Goal: Task Accomplishment & Management: Manage account settings

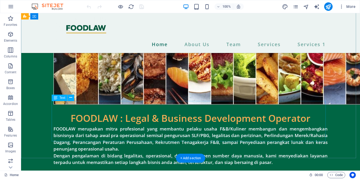
scroll to position [129, 0]
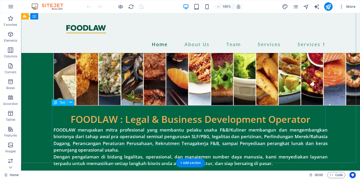
click at [277, 126] on div "FOODLAW merupakan mitra profesional yang membantu pelaku usaha F&B/Kuliner memb…" at bounding box center [190, 146] width 274 height 40
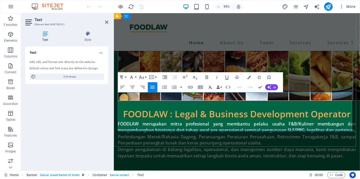
click at [347, 126] on p "FOODLAW merupakan mitra profesional yang membantu pelaku usaha F&B/Kuliner memb…" at bounding box center [243, 146] width 250 height 40
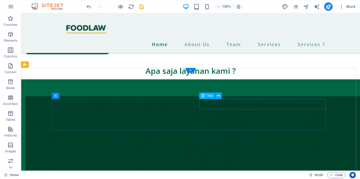
scroll to position [473, 0]
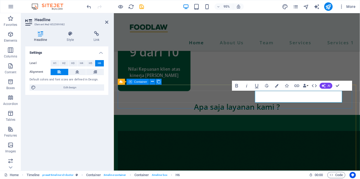
scroll to position [470, 0]
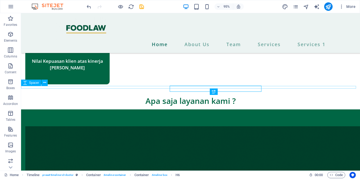
scroll to position [479, 0]
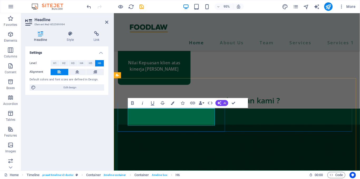
scroll to position [477, 0]
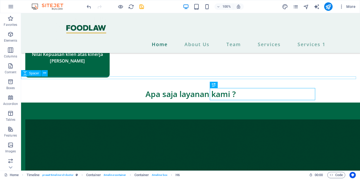
scroll to position [486, 0]
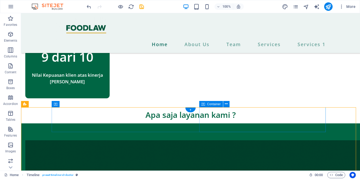
scroll to position [456, 0]
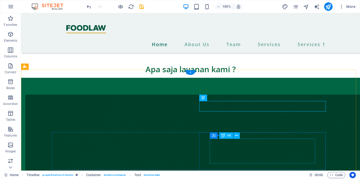
scroll to position [502, 0]
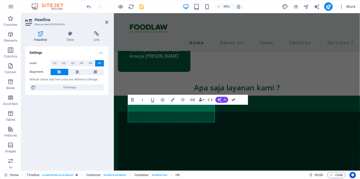
scroll to position [496, 0]
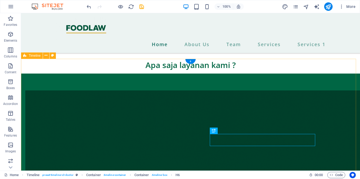
scroll to position [509, 0]
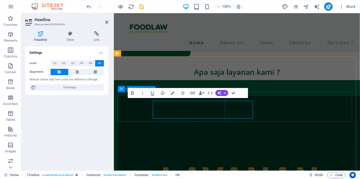
scroll to position [500, 0]
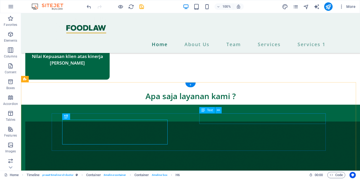
scroll to position [475, 0]
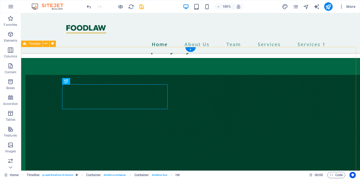
scroll to position [522, 0]
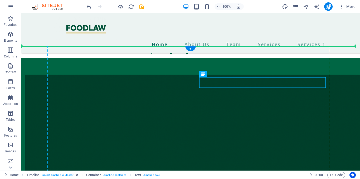
drag, startPoint x: 234, startPoint y: 84, endPoint x: 236, endPoint y: 102, distance: 18.0
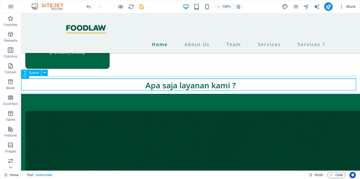
scroll to position [486, 0]
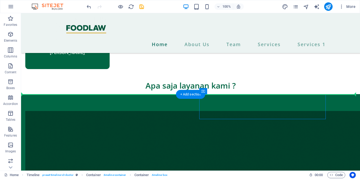
drag, startPoint x: 214, startPoint y: 98, endPoint x: 184, endPoint y: 121, distance: 37.8
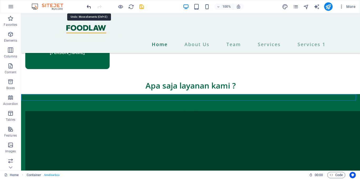
click at [86, 8] on icon "undo" at bounding box center [89, 7] width 6 height 6
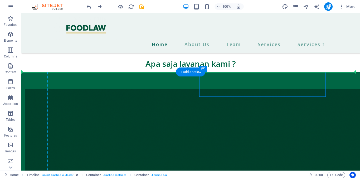
scroll to position [508, 0]
drag, startPoint x: 203, startPoint y: 102, endPoint x: 191, endPoint y: 132, distance: 32.4
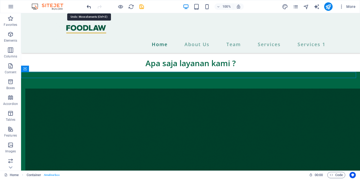
click at [88, 7] on icon "undo" at bounding box center [89, 7] width 6 height 6
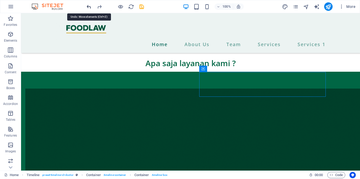
click at [88, 7] on icon "undo" at bounding box center [89, 7] width 6 height 6
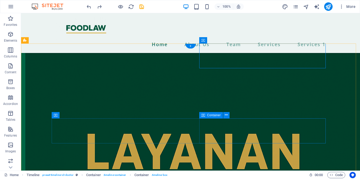
scroll to position [562, 0]
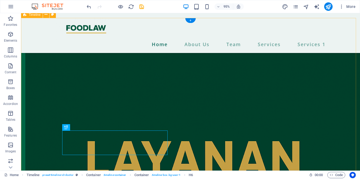
scroll to position [550, 0]
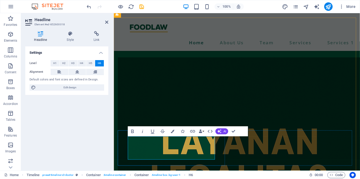
scroll to position [541, 0]
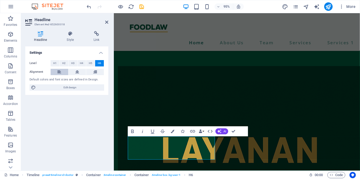
click at [59, 73] on icon at bounding box center [59, 72] width 4 height 6
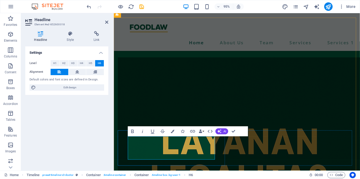
scroll to position [541, 0]
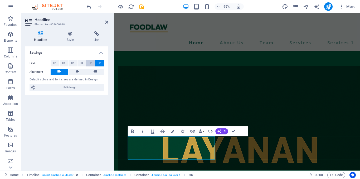
click at [91, 63] on span "H5" at bounding box center [90, 63] width 3 height 6
click at [97, 64] on button "H6" at bounding box center [99, 63] width 9 height 6
click at [85, 63] on button "H4" at bounding box center [81, 63] width 9 height 6
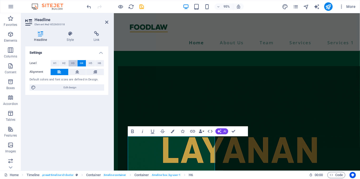
click at [71, 63] on button "H3" at bounding box center [72, 63] width 9 height 6
click at [60, 63] on button "H2" at bounding box center [64, 63] width 9 height 6
click at [58, 62] on button "H1" at bounding box center [55, 63] width 9 height 6
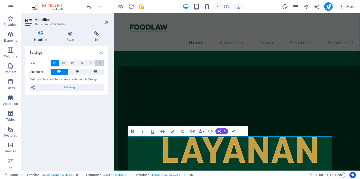
click at [100, 63] on span "H6" at bounding box center [99, 63] width 3 height 6
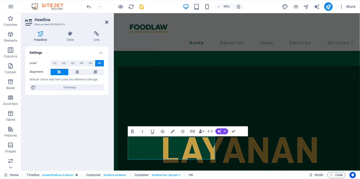
click at [108, 24] on icon at bounding box center [106, 22] width 3 height 4
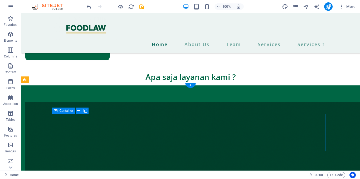
scroll to position [495, 0]
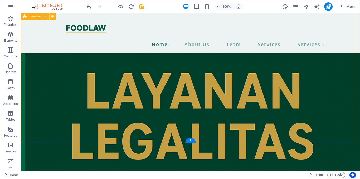
scroll to position [622, 0]
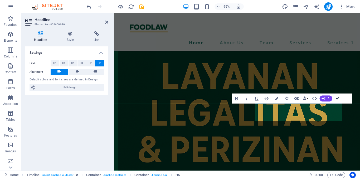
scroll to position [616, 0]
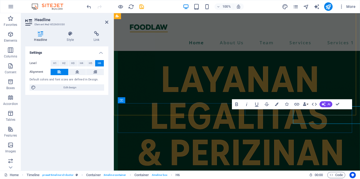
scroll to position [613, 0]
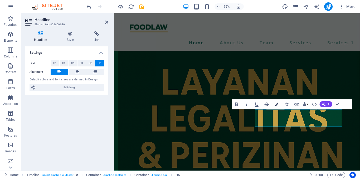
click at [279, 102] on button "Colors" at bounding box center [276, 104] width 9 height 10
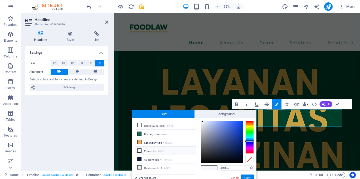
type input "#000000"
click at [240, 162] on div at bounding box center [222, 142] width 42 height 42
click at [249, 175] on button "Apply" at bounding box center [246, 177] width 13 height 6
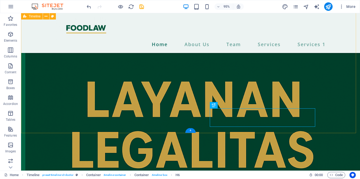
scroll to position [616, 0]
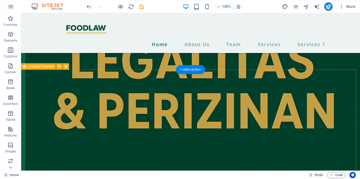
scroll to position [701, 0]
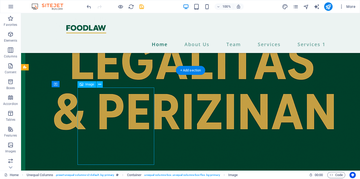
select select "px"
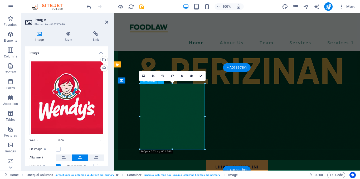
scroll to position [704, 0]
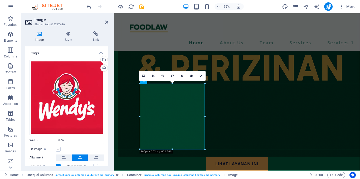
click at [59, 148] on label at bounding box center [58, 149] width 5 height 5
click at [0, 0] on input "Fit image Automatically fit image to a fixed width and height" at bounding box center [0, 0] width 0 height 0
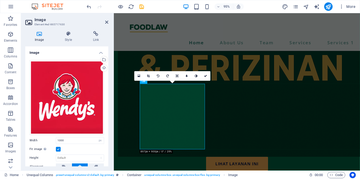
click at [59, 148] on label at bounding box center [58, 149] width 5 height 5
click at [0, 0] on input "Fit image Automatically fit image to a fixed width and height" at bounding box center [0, 0] width 0 height 0
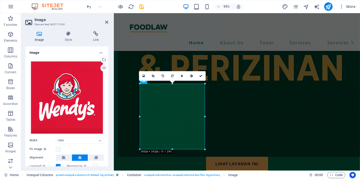
click at [59, 148] on label at bounding box center [58, 149] width 5 height 5
click at [0, 0] on input "Fit image Automatically fit image to a fixed width and height" at bounding box center [0, 0] width 0 height 0
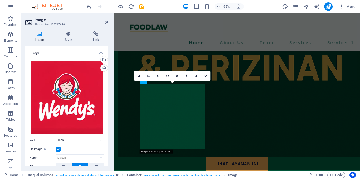
click at [59, 148] on label at bounding box center [58, 149] width 5 height 5
click at [0, 0] on input "Fit image Automatically fit image to a fixed width and height" at bounding box center [0, 0] width 0 height 0
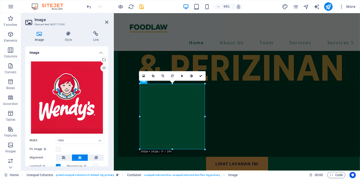
click at [59, 148] on label at bounding box center [58, 149] width 5 height 5
click at [0, 0] on input "Fit image Automatically fit image to a fixed width and height" at bounding box center [0, 0] width 0 height 0
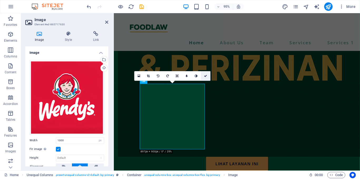
click at [206, 75] on icon at bounding box center [205, 76] width 3 height 3
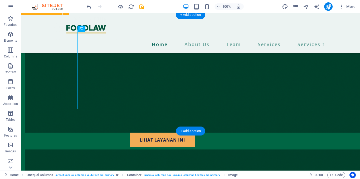
scroll to position [804, 0]
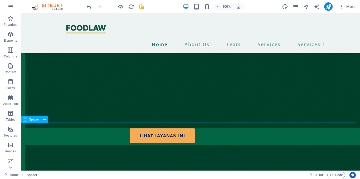
select select "px"
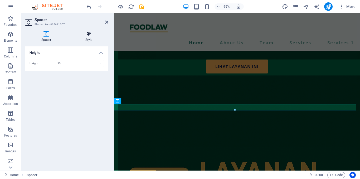
click at [92, 35] on icon at bounding box center [88, 33] width 39 height 5
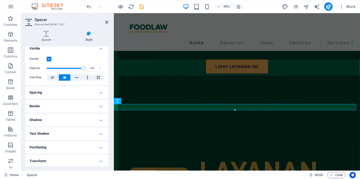
scroll to position [0, 0]
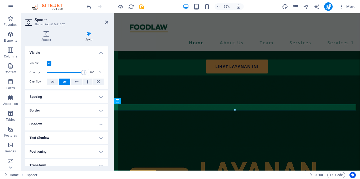
click at [60, 99] on h4 "Spacing" at bounding box center [66, 96] width 83 height 13
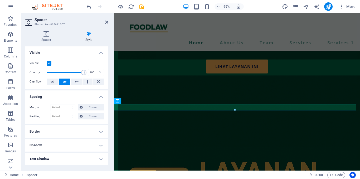
click at [53, 131] on h4 "Border" at bounding box center [66, 131] width 83 height 13
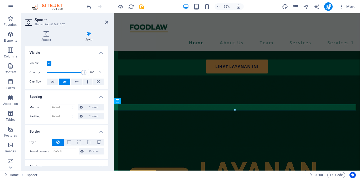
scroll to position [28, 0]
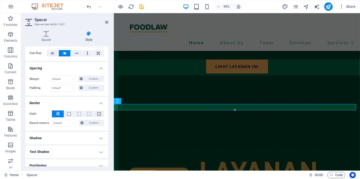
click at [53, 137] on h4 "Shadow" at bounding box center [66, 138] width 83 height 13
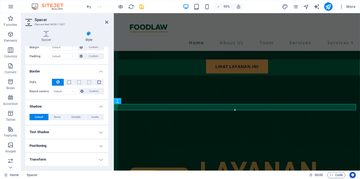
click at [68, 132] on h4 "Text Shadow" at bounding box center [66, 132] width 83 height 13
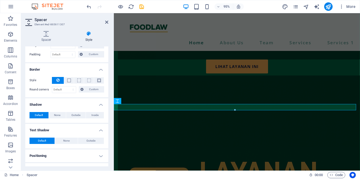
click at [90, 151] on h4 "Positioning" at bounding box center [66, 155] width 83 height 13
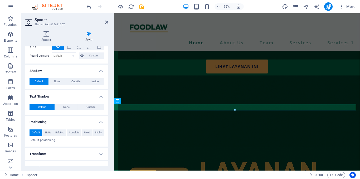
scroll to position [110, 0]
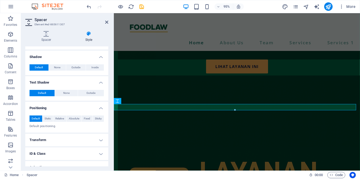
click at [87, 142] on h4 "Transform" at bounding box center [66, 139] width 83 height 13
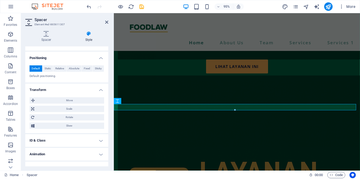
scroll to position [167, 0]
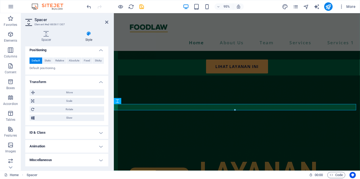
click at [87, 142] on h4 "Animation" at bounding box center [66, 146] width 83 height 13
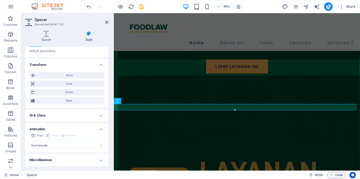
click at [84, 159] on h4 "Miscellaneous" at bounding box center [66, 160] width 83 height 13
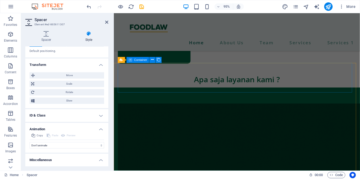
scroll to position [474, 0]
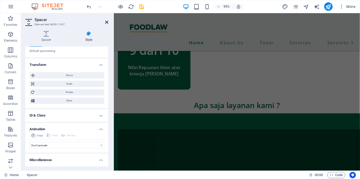
click at [107, 23] on icon at bounding box center [106, 22] width 3 height 4
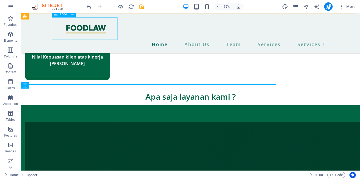
scroll to position [838, 0]
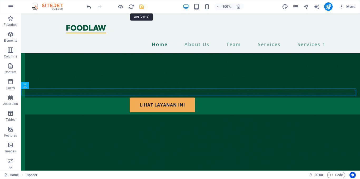
click at [141, 7] on icon "save" at bounding box center [141, 7] width 6 height 6
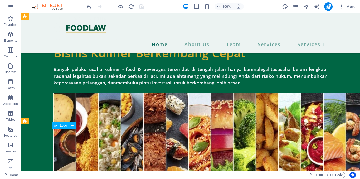
scroll to position [0, 0]
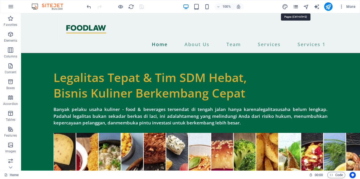
click at [296, 6] on icon "pages" at bounding box center [295, 7] width 6 height 6
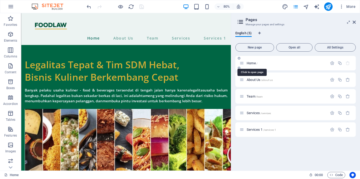
click at [254, 62] on span "Home /" at bounding box center [251, 63] width 11 height 4
click at [252, 62] on span "Home /" at bounding box center [251, 63] width 11 height 4
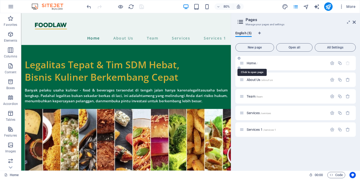
click at [252, 62] on span "Home /" at bounding box center [251, 63] width 11 height 4
click at [247, 63] on span "Home /" at bounding box center [251, 63] width 11 height 4
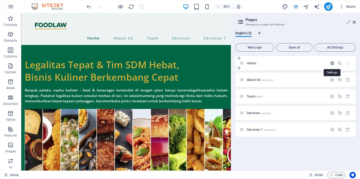
click at [333, 64] on icon "button" at bounding box center [332, 63] width 4 height 4
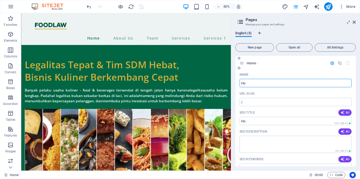
type input "H"
type input "TEN"
type input "/te"
type input "TENTANG [DEMOGRAPHIC_DATA]"
type input "/tentang"
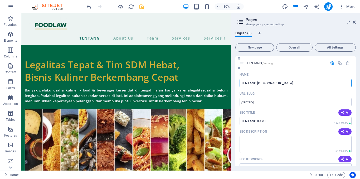
type input "TENTANG [DEMOGRAPHIC_DATA]"
type input "/tentang-kami"
type input "TENTANG [DEMOGRAPHIC_DATA]"
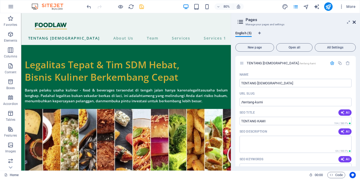
click at [352, 23] on icon at bounding box center [353, 22] width 3 height 4
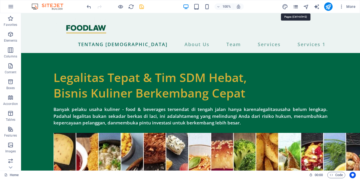
click at [296, 7] on icon "pages" at bounding box center [295, 7] width 6 height 6
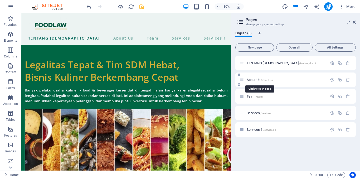
click at [260, 79] on span "About Us /about-us" at bounding box center [259, 80] width 26 height 4
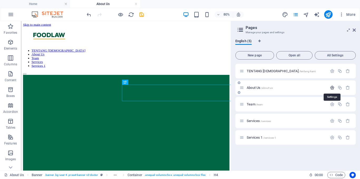
click at [331, 87] on icon "button" at bounding box center [332, 87] width 4 height 4
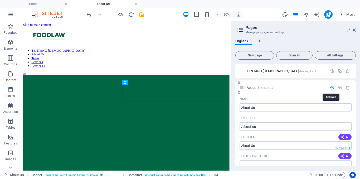
click at [331, 87] on icon "button" at bounding box center [332, 87] width 4 height 4
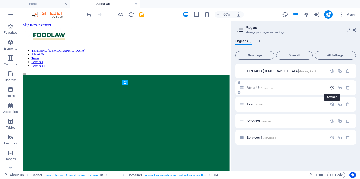
click at [331, 87] on icon "button" at bounding box center [332, 87] width 4 height 4
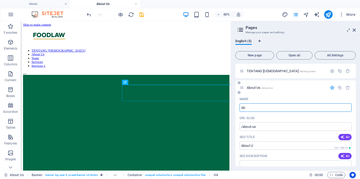
type input "A"
type input "/about-u"
type input "/"
type input "Legalitas &"
type input "/legalitas"
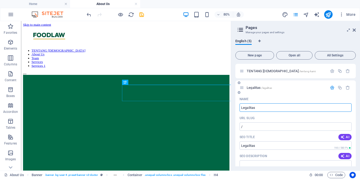
type input "Legalitas"
type input "Legalitas & Pe"
type input "Legalitas &"
type input "Legalitas & Perizinan"
type input "/legalitas-perizinan"
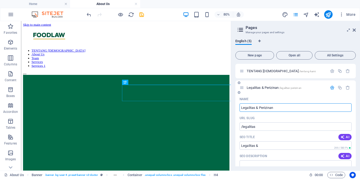
type input "Legalitas & Perizinan"
click at [354, 31] on icon at bounding box center [353, 30] width 3 height 4
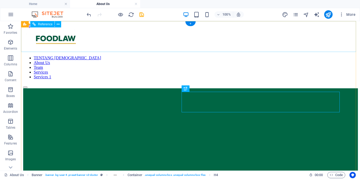
click at [202, 56] on nav "TENTANG KAMI About Us Team Services Services 1" at bounding box center [190, 68] width 334 height 24
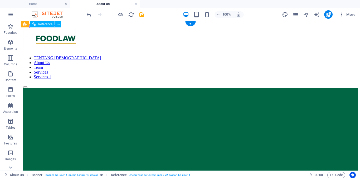
click at [202, 56] on nav "TENTANG KAMI About Us Team Services Services 1" at bounding box center [190, 68] width 334 height 24
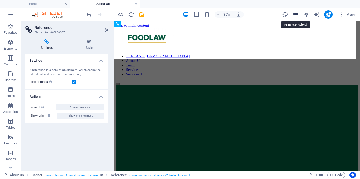
click at [295, 15] on icon "pages" at bounding box center [295, 15] width 6 height 6
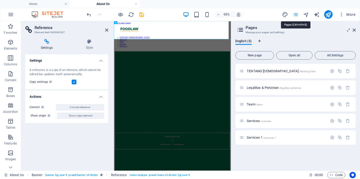
click at [295, 15] on icon "pages" at bounding box center [295, 15] width 6 height 6
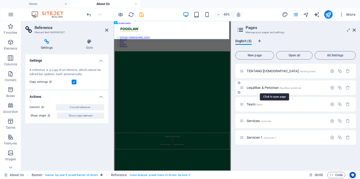
click at [289, 87] on span "/legalitas-perizinan" at bounding box center [290, 87] width 22 height 3
click at [331, 86] on icon "button" at bounding box center [332, 87] width 4 height 4
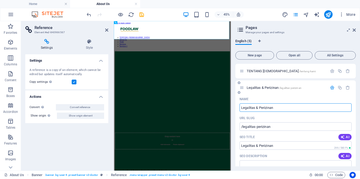
click at [241, 87] on icon at bounding box center [241, 87] width 4 height 4
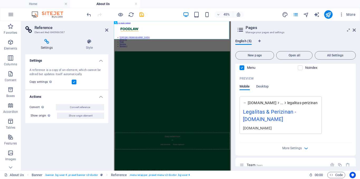
scroll to position [184, 0]
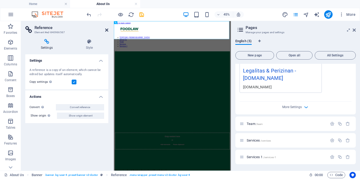
click at [106, 29] on icon at bounding box center [106, 30] width 3 height 4
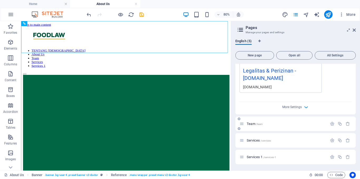
click at [251, 125] on span "Team /team" at bounding box center [254, 124] width 16 height 4
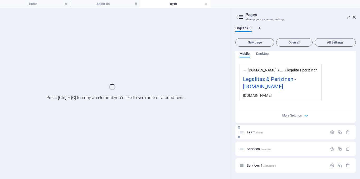
scroll to position [163, 0]
click at [251, 125] on div "Team /team" at bounding box center [295, 132] width 120 height 14
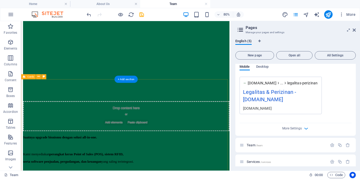
scroll to position [0, 0]
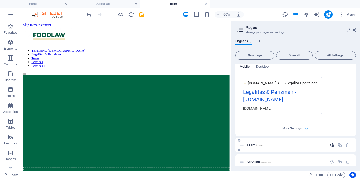
click at [330, 146] on icon "button" at bounding box center [332, 145] width 4 height 4
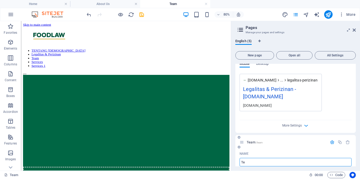
type input "T"
type input "P"
type input "/"
type input "PERAN"
type input "/peran"
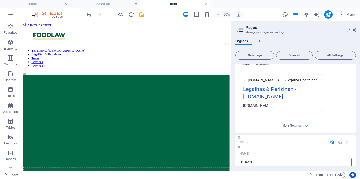
type input "PERAN"
type input "P"
type input "/"
type input "Software &"
type input "/software"
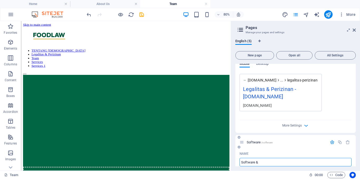
type input "Software"
type input "Software & Hardware"
type input "/software-hardware"
type input "Software & Hardware"
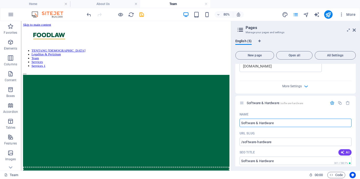
scroll to position [205, 0]
type input "Software & Hardware"
click at [354, 31] on icon at bounding box center [353, 30] width 3 height 4
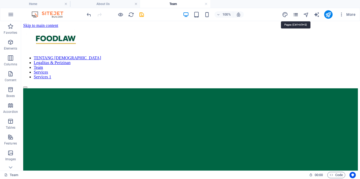
click at [295, 14] on icon "pages" at bounding box center [295, 15] width 6 height 6
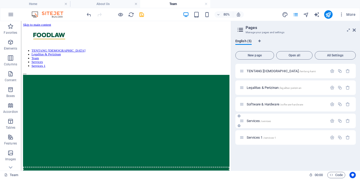
click at [259, 123] on div "Services /services" at bounding box center [283, 121] width 88 height 6
click at [257, 122] on span "Services /services" at bounding box center [258, 121] width 24 height 4
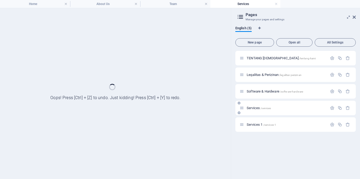
click at [257, 122] on div "Services 1 /services-1" at bounding box center [283, 124] width 88 height 6
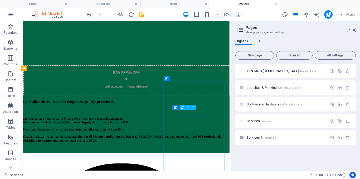
scroll to position [113, 0]
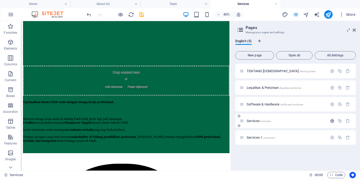
click at [332, 120] on icon "button" at bounding box center [332, 120] width 4 height 4
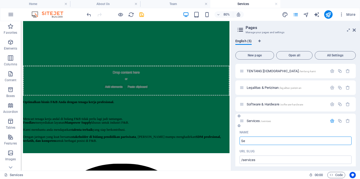
type input "S"
type input "/"
type input "Layanan"
type input "/layanan"
type input "Layanan"
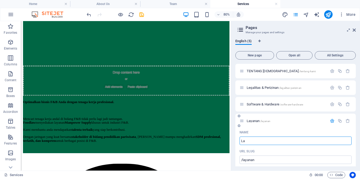
type input "L"
type input "Hu"
type input "/"
type input "Human Re"
type input "/human"
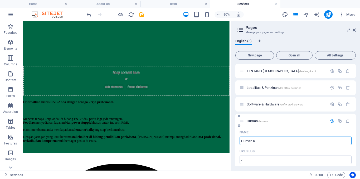
type input "Human"
type input "Human Resources"
type input "/human-resources"
type input "Human Resources"
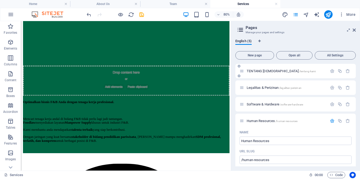
click at [266, 69] on span "TENTANG KAMI /tentang-kami" at bounding box center [280, 71] width 69 height 4
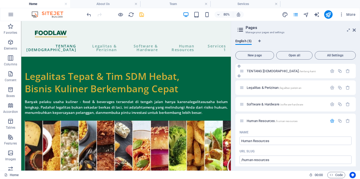
scroll to position [0, 0]
click at [299, 70] on span "/tentang-kami" at bounding box center [307, 71] width 17 height 3
click at [331, 70] on icon "button" at bounding box center [332, 71] width 4 height 4
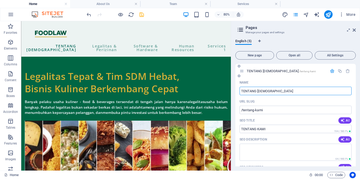
drag, startPoint x: 269, startPoint y: 91, endPoint x: 243, endPoint y: 92, distance: 25.8
click at [243, 92] on input "TENTANG [DEMOGRAPHIC_DATA]" at bounding box center [295, 91] width 112 height 8
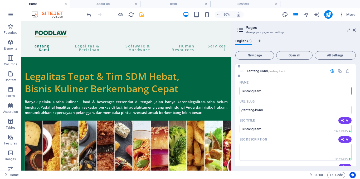
type input "Tentang Kami"
click at [336, 75] on div "Tentang Kami /tentang-kami" at bounding box center [295, 71] width 120 height 14
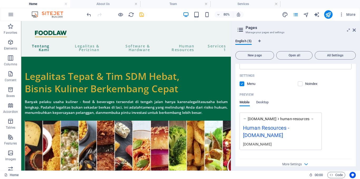
scroll to position [373, 0]
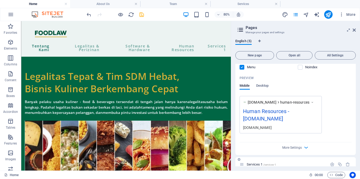
click at [255, 162] on span "Services 1 /services-1" at bounding box center [260, 164] width 29 height 4
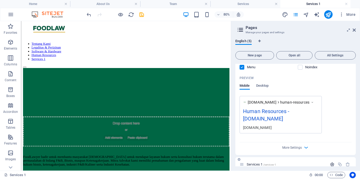
click at [333, 162] on icon "button" at bounding box center [332, 164] width 4 height 4
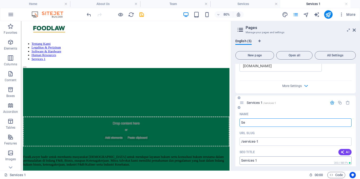
type input "S"
type input "Lega"
type input "/"
type input "Legal"
type input "/legal"
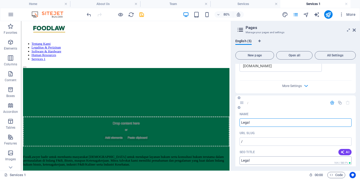
type input "Legal"
type input "L"
type input "Layanan"
type input "/"
type input "Layanan Huk"
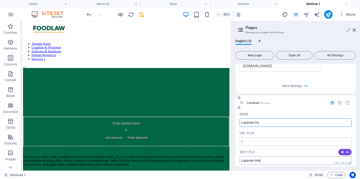
type input "/layanan"
type input "Layanan"
type input "Layanan Hukum"
type input "/layanan-hukum"
type input "Layanan Hukum"
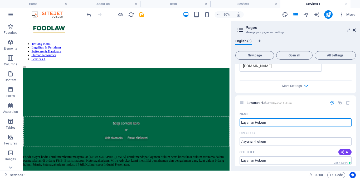
type input "Layanan Hukum"
click at [355, 30] on icon at bounding box center [353, 30] width 3 height 4
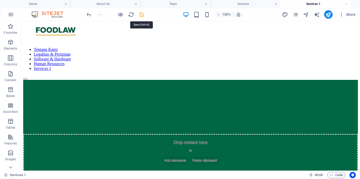
click at [141, 14] on icon "save" at bounding box center [141, 15] width 6 height 6
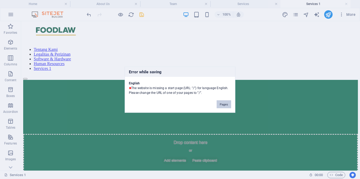
click at [229, 106] on button "Pages" at bounding box center [223, 104] width 14 height 8
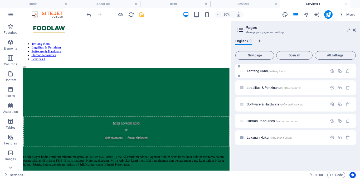
click at [289, 69] on div "Tentang Kami /tentang-kami" at bounding box center [283, 71] width 88 height 6
click at [330, 70] on icon "button" at bounding box center [332, 71] width 4 height 4
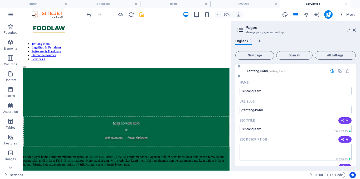
click at [344, 122] on span "AI" at bounding box center [344, 120] width 9 height 4
type input "Secure Your Food Business Legality"
click at [343, 140] on icon "button" at bounding box center [342, 139] width 4 height 4
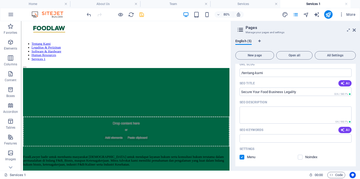
scroll to position [37, 0]
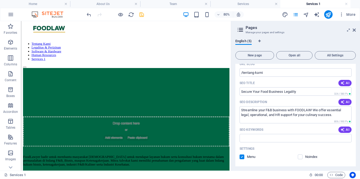
type textarea "Streamline your F&B business with FOODLAW! We offer essential legal, operationa…"
click at [141, 16] on icon "save" at bounding box center [141, 15] width 6 height 6
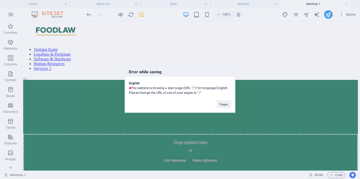
drag, startPoint x: 134, startPoint y: 89, endPoint x: 203, endPoint y: 92, distance: 69.0
click at [203, 92] on div "English The website is missing a start page (URL: "/") for language English. Pl…" at bounding box center [180, 86] width 110 height 18
copy div "he website is missing a start page (URL: "/") for language English. Please chan…"
click at [221, 102] on button "Pages" at bounding box center [223, 104] width 14 height 8
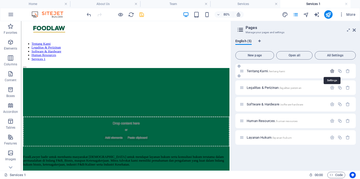
click at [333, 70] on icon "button" at bounding box center [332, 71] width 4 height 4
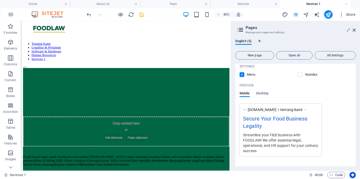
scroll to position [120, 0]
click at [328, 55] on span "All Settings" at bounding box center [335, 55] width 36 height 3
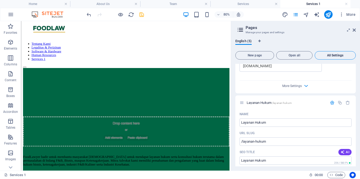
click at [328, 55] on span "All Settings" at bounding box center [335, 55] width 36 height 3
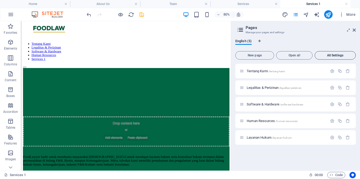
scroll to position [0, 0]
click at [328, 55] on span "All Settings" at bounding box center [335, 55] width 36 height 3
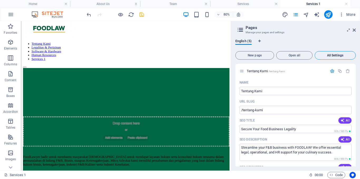
scroll to position [865, 0]
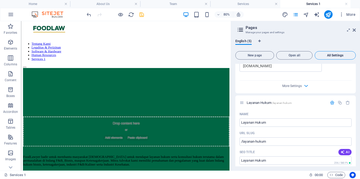
click at [328, 55] on span "All Settings" at bounding box center [335, 55] width 36 height 3
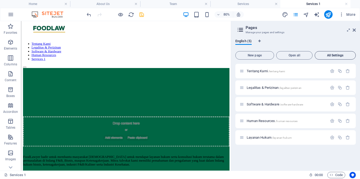
scroll to position [0, 0]
click at [333, 70] on icon "button" at bounding box center [332, 71] width 4 height 4
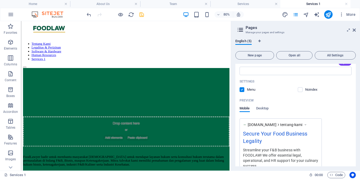
scroll to position [134, 0]
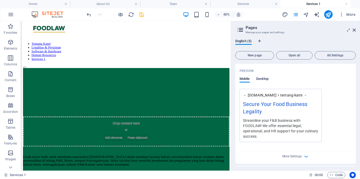
click at [263, 79] on span "Desktop" at bounding box center [262, 79] width 13 height 7
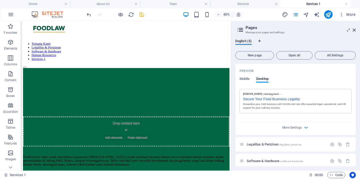
scroll to position [171, 0]
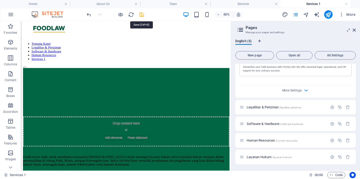
click at [143, 16] on icon "save" at bounding box center [141, 15] width 6 height 6
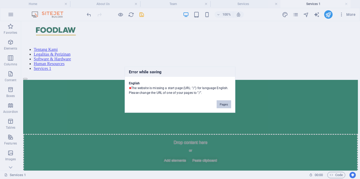
drag, startPoint x: 221, startPoint y: 105, endPoint x: 248, endPoint y: 51, distance: 60.1
click at [221, 105] on button "Pages" at bounding box center [223, 104] width 14 height 8
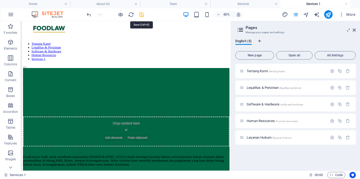
click at [142, 13] on icon "save" at bounding box center [141, 15] width 6 height 6
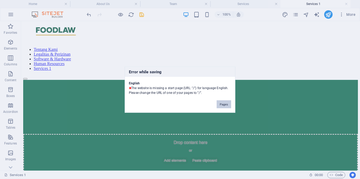
click at [224, 104] on button "Pages" at bounding box center [223, 104] width 14 height 8
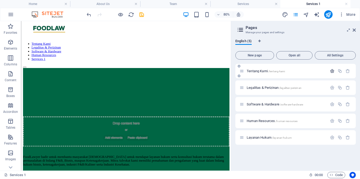
click at [331, 72] on icon "button" at bounding box center [332, 71] width 4 height 4
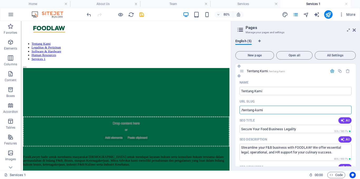
drag, startPoint x: 265, startPoint y: 109, endPoint x: 249, endPoint y: 110, distance: 15.8
click at [249, 110] on input "/tentang-kami" at bounding box center [295, 110] width 112 height 8
type input "/"
click at [311, 98] on div "URL SLUG" at bounding box center [295, 101] width 112 height 8
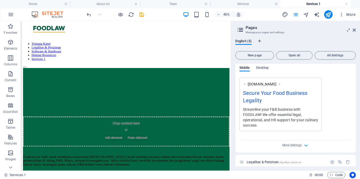
scroll to position [200, 0]
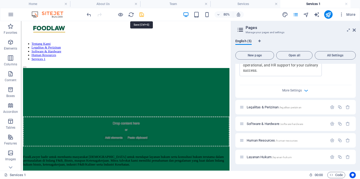
click at [140, 14] on icon "save" at bounding box center [141, 15] width 6 height 6
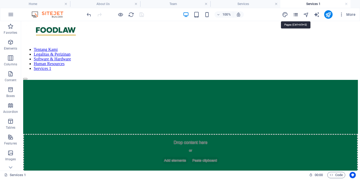
click at [296, 16] on icon "pages" at bounding box center [295, 15] width 6 height 6
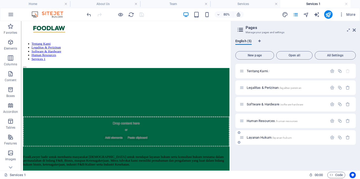
click at [289, 135] on div "Layanan Hukum /layanan-hukum" at bounding box center [283, 137] width 88 height 6
click at [130, 14] on icon "reload" at bounding box center [131, 15] width 6 height 6
click at [355, 32] on aside "Pages Manage your pages and settings English (5) New page Open all All Settings…" at bounding box center [295, 95] width 129 height 149
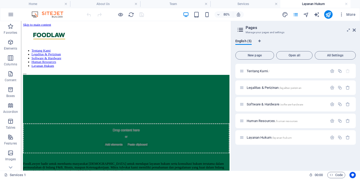
scroll to position [0, 0]
click at [354, 30] on icon at bounding box center [353, 30] width 3 height 4
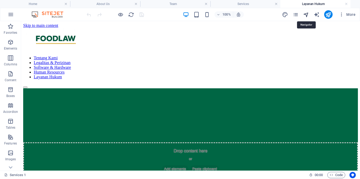
click at [309, 14] on icon "navigator" at bounding box center [306, 15] width 6 height 6
select select "16506772-en"
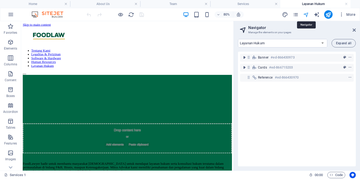
click at [306, 13] on icon "navigator" at bounding box center [306, 15] width 6 height 6
click at [343, 17] on button "More" at bounding box center [346, 14] width 21 height 8
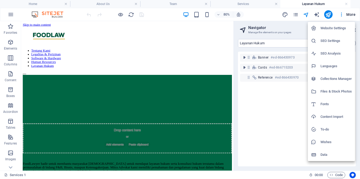
click at [337, 27] on h6 "Website Settings" at bounding box center [335, 28] width 31 height 6
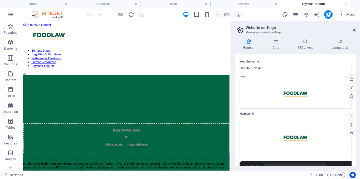
click at [337, 27] on h2 "Website settings" at bounding box center [300, 27] width 110 height 5
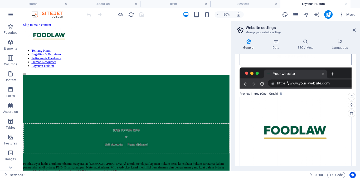
scroll to position [100, 0]
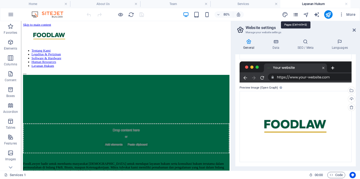
click at [295, 15] on icon "pages" at bounding box center [295, 15] width 6 height 6
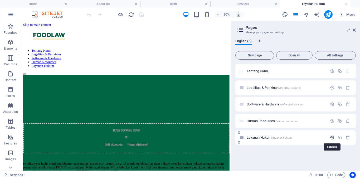
click at [334, 137] on icon "button" at bounding box center [332, 137] width 4 height 4
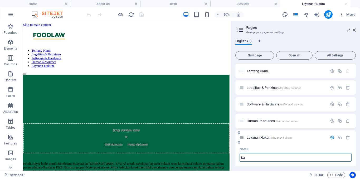
type input "L"
type input "/layanan-huku"
type input "Layanan Huku"
type input "Lawye"
type input "/"
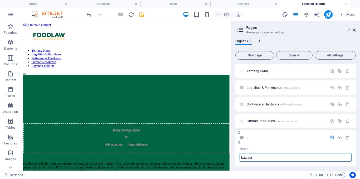
type input "Lawyer F"
type input "/lawyer"
type input "Lawyer"
type input "Lawyer F7"
type input "/lawyer-f"
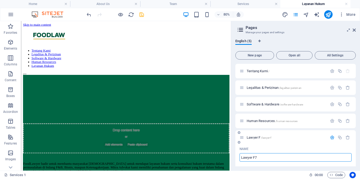
type input "Lawyer F"
type input "/lawyer-f7"
type input "Lawyer F7"
type input "Lawyer F&B"
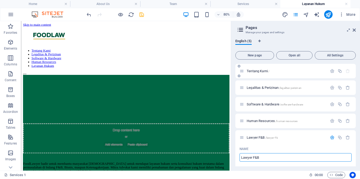
type input "/lawyer-f-b"
type input "Lawyer F&B"
click at [354, 29] on icon at bounding box center [353, 30] width 3 height 4
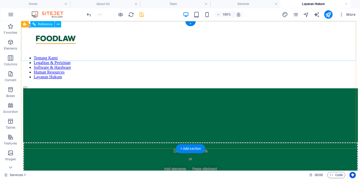
click at [283, 56] on nav "Tentang Kami Legalitas & Perizinan Software & Hardware Human Resources Layanan …" at bounding box center [190, 68] width 334 height 24
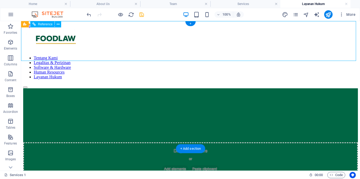
click at [283, 56] on nav "Tentang Kami Legalitas & Perizinan Software & Hardware Human Resources Layanan …" at bounding box center [190, 68] width 334 height 24
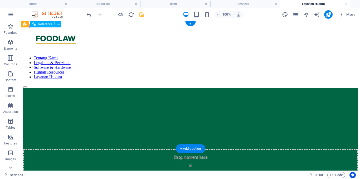
click at [199, 56] on nav "Tentang Kami Legalitas & Perizinan Software & Hardware Human Resources Layanan …" at bounding box center [190, 68] width 334 height 24
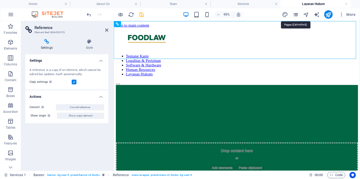
click at [295, 13] on icon "pages" at bounding box center [295, 15] width 6 height 6
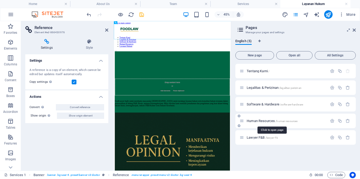
click at [269, 121] on span "Human Resources /human-resources" at bounding box center [271, 121] width 51 height 4
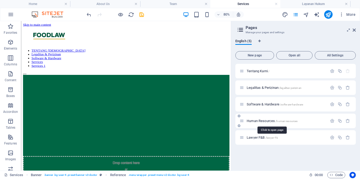
scroll to position [113, 0]
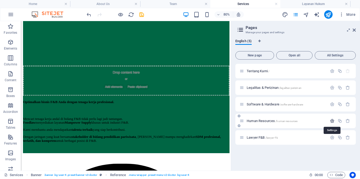
click at [331, 121] on icon "button" at bounding box center [332, 120] width 4 height 4
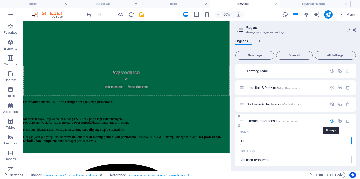
type input "H"
type input "/human-resource"
type input "Human Resource"
type input "HR"
type input "/"
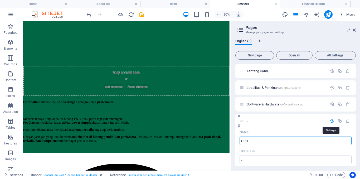
type input "HRD F"
type input "/hrd"
type input "HRD"
type input "HRD F&"
type input "/hrd-f"
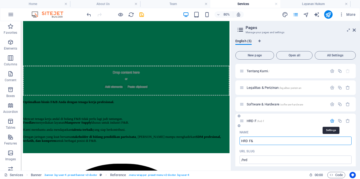
type input "HRD F"
type input "HRD F&B"
type input "HRD F&"
type input "HRD F&B"
type input "/hrd-f-b"
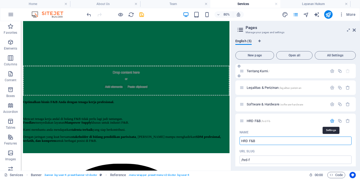
type input "HRD F&B"
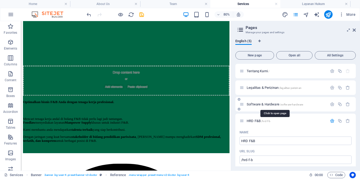
click at [287, 102] on span "Software & Hardware /software-hardware" at bounding box center [274, 104] width 56 height 4
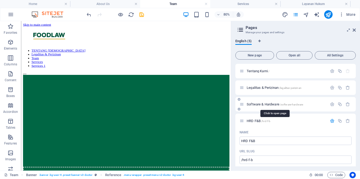
scroll to position [0, 0]
click at [330, 104] on icon "button" at bounding box center [332, 104] width 4 height 4
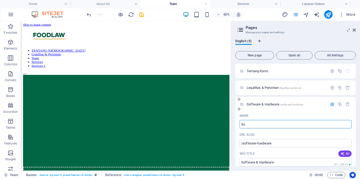
type input "S"
type input "/software-hardwar"
type input "Software & Hardwar"
type input "IT"
type input "/"
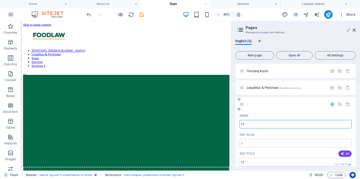
type input "IT F"
type input "/it"
type input "IT"
type input "IT F&B"
type input "/it-f"
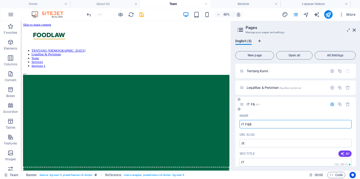
type input "IT F&"
type input "IT F&B"
type input "/it-f-b"
type input "IT F&B"
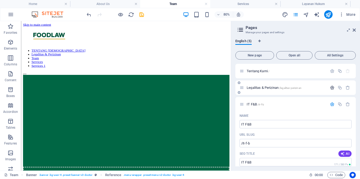
click at [330, 88] on icon "button" at bounding box center [332, 87] width 4 height 4
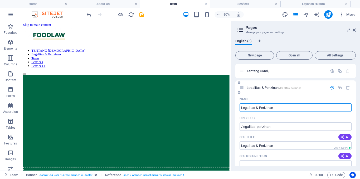
click at [277, 110] on input "Legalitas & Perizinan" at bounding box center [295, 107] width 112 height 8
type input "Legal F&"
type input "/legal"
type input "Legal"
type input "Legal F&B"
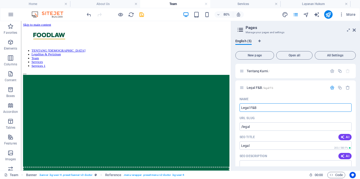
type input "/legal-f-b"
type input "Legal F&B"
click at [144, 16] on icon "save" at bounding box center [141, 15] width 6 height 6
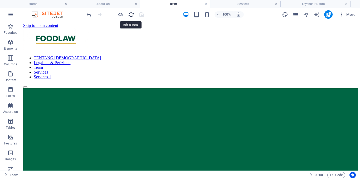
click at [130, 14] on icon "reload" at bounding box center [131, 15] width 6 height 6
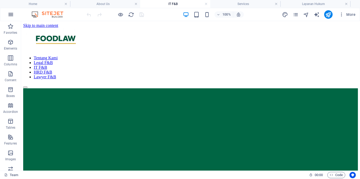
click at [14, 14] on icon "button" at bounding box center [11, 14] width 6 height 6
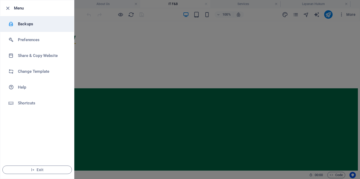
click at [32, 28] on li "Backups" at bounding box center [37, 24] width 74 height 16
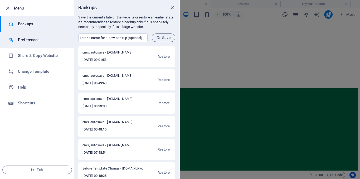
click at [44, 42] on h6 "Preferences" at bounding box center [42, 40] width 49 height 6
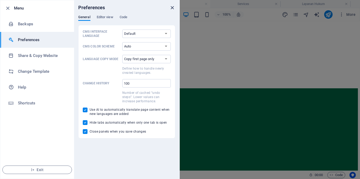
click at [172, 8] on icon "close" at bounding box center [172, 8] width 6 height 6
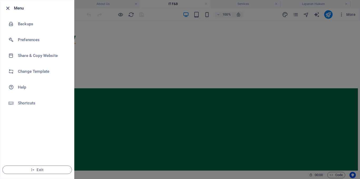
click at [8, 10] on icon "button" at bounding box center [8, 8] width 6 height 6
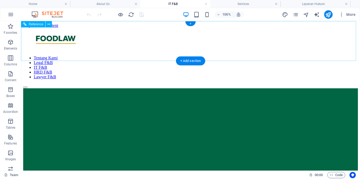
click at [147, 28] on div "Tentang Kami Legal F&B IT F&B HRD F&B Lawyer F&B" at bounding box center [190, 58] width 334 height 60
click at [86, 38] on div at bounding box center [190, 39] width 334 height 23
click at [86, 38] on div "Reference Placeholder Banner Banner Container Banner Container Unequal Columns …" at bounding box center [190, 95] width 339 height 149
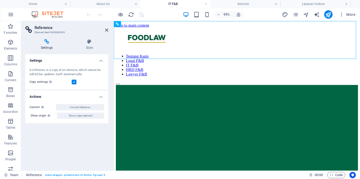
click at [70, 139] on div "Settings A reference is a copy of an element, which cannot be edited but update…" at bounding box center [66, 110] width 83 height 112
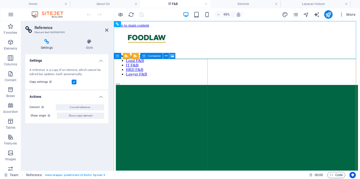
scroll to position [1, 0]
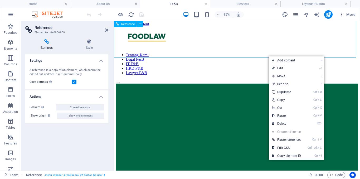
click at [276, 58] on div "Tentang Kami Legal F&B IT F&B HRD F&B Lawyer F&B" at bounding box center [243, 57] width 255 height 60
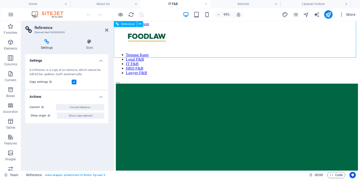
click at [276, 58] on div "Tentang Kami Legal F&B IT F&B HRD F&B Lawyer F&B" at bounding box center [243, 57] width 255 height 60
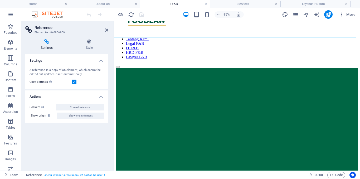
scroll to position [23, 0]
